Goal: Check status: Check status

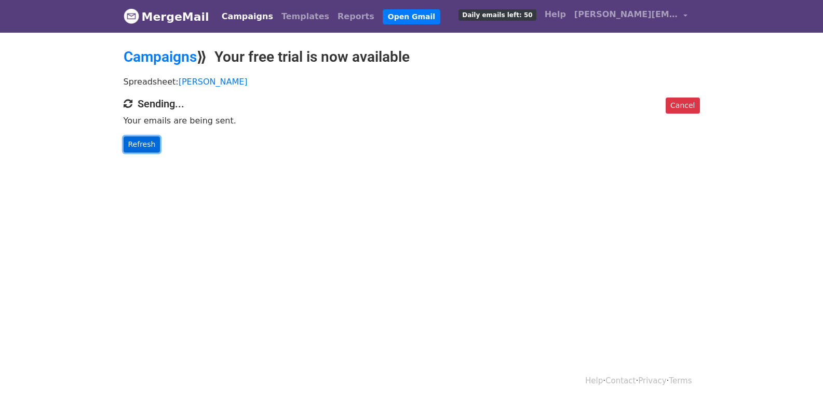
click at [143, 137] on link "Refresh" at bounding box center [142, 144] width 37 height 16
click at [139, 143] on link "Refresh" at bounding box center [142, 144] width 37 height 16
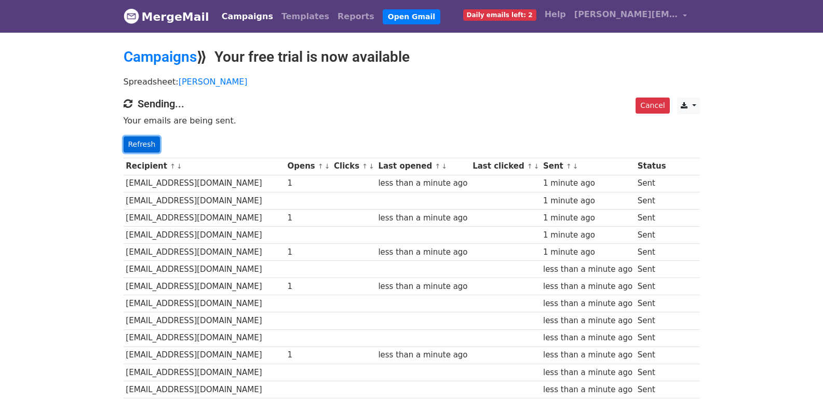
click at [135, 141] on link "Refresh" at bounding box center [142, 144] width 37 height 16
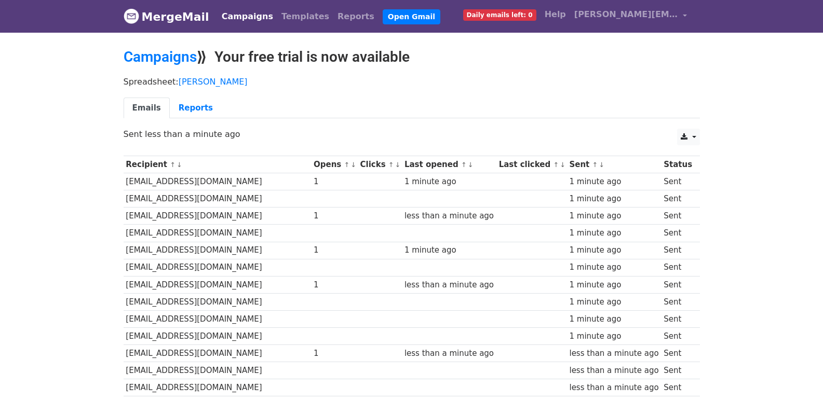
scroll to position [722, 0]
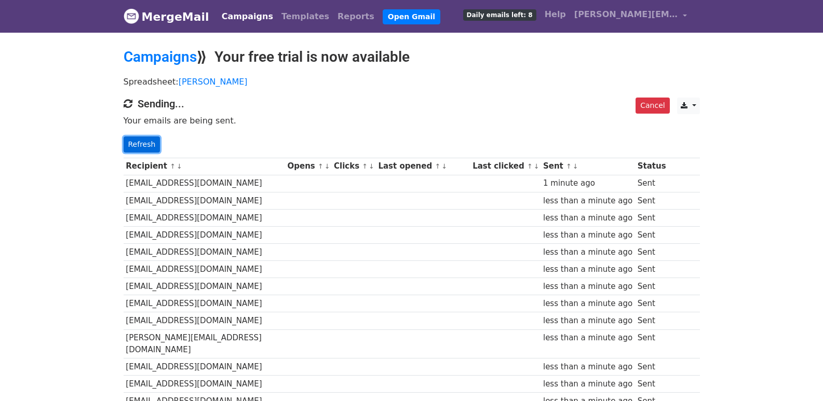
click at [143, 142] on link "Refresh" at bounding box center [142, 144] width 37 height 16
drag, startPoint x: 120, startPoint y: 143, endPoint x: 128, endPoint y: 144, distance: 7.9
click at [121, 143] on div "Cancel CSV Excel Sending... Your emails are being sent. Refresh" at bounding box center [412, 125] width 592 height 55
click at [131, 144] on link "Refresh" at bounding box center [142, 144] width 37 height 16
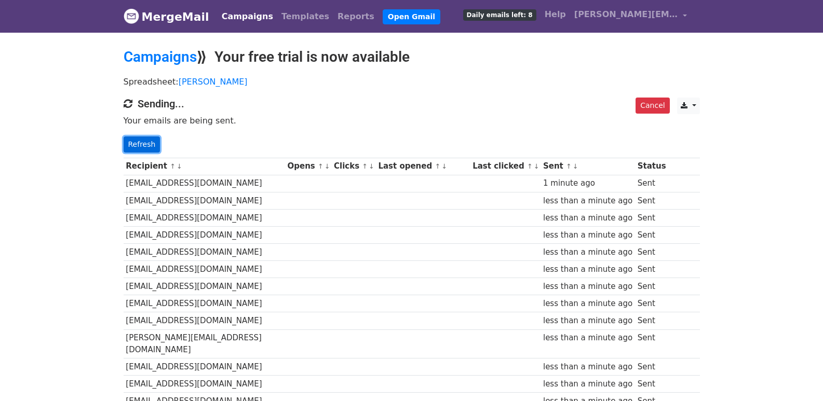
click at [131, 144] on link "Refresh" at bounding box center [142, 144] width 37 height 16
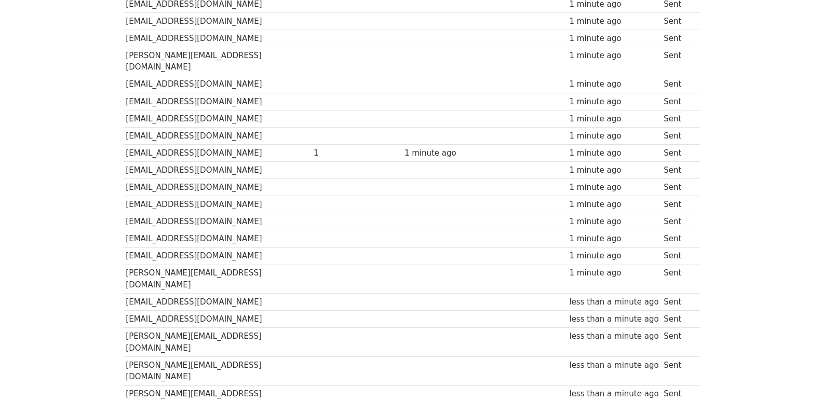
scroll to position [722, 0]
